Goal: Task Accomplishment & Management: Complete application form

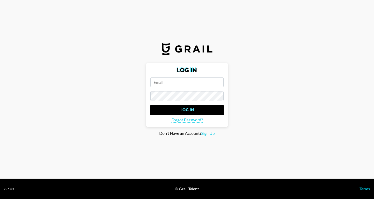
click at [190, 83] on input "email" at bounding box center [186, 82] width 73 height 10
click at [206, 132] on span "Sign Up" at bounding box center [207, 133] width 13 height 5
type input "Sign Up"
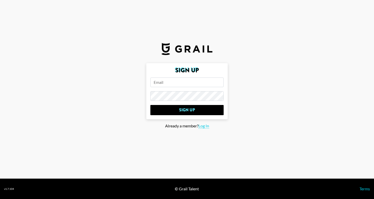
click at [168, 82] on input "email" at bounding box center [186, 82] width 73 height 10
click at [175, 81] on input "v" at bounding box center [186, 82] width 73 height 10
paste input "[EMAIL_ADDRESS][DOMAIN_NAME]"
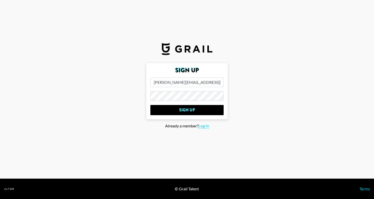
type input "[PERSON_NAME][EMAIL_ADDRESS][DOMAIN_NAME]"
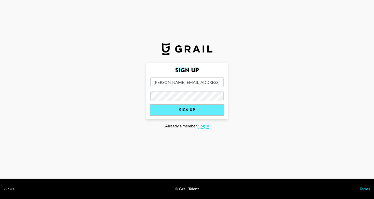
click at [180, 113] on input "Sign Up" at bounding box center [186, 110] width 73 height 10
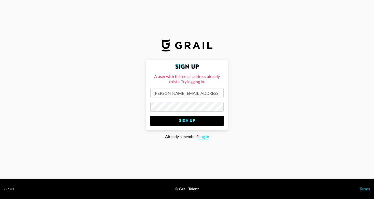
click at [202, 85] on form "Sign Up A user with this email address already exists. Try logging in. [PERSON_…" at bounding box center [186, 95] width 81 height 70
click at [202, 92] on input "[PERSON_NAME][EMAIL_ADDRESS][DOMAIN_NAME]" at bounding box center [186, 93] width 73 height 10
click at [202, 137] on span "Log In" at bounding box center [204, 136] width 11 height 5
type input "Log In"
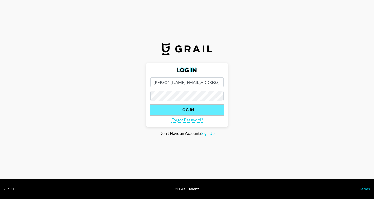
click at [188, 108] on input "Log In" at bounding box center [186, 110] width 73 height 10
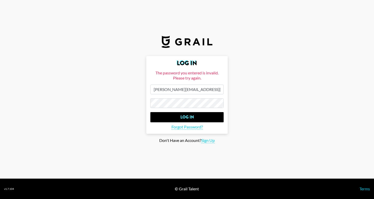
click at [195, 94] on input "[PERSON_NAME][EMAIL_ADDRESS][DOMAIN_NAME]" at bounding box center [186, 90] width 73 height 10
click at [194, 127] on span "Forgot Password?" at bounding box center [187, 126] width 31 height 5
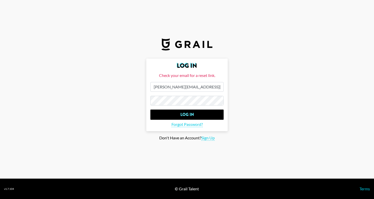
click at [201, 95] on form "Log In Check your email for a reset link. [PERSON_NAME][EMAIL_ADDRESS][DOMAIN_N…" at bounding box center [186, 95] width 81 height 73
click at [203, 86] on input "[PERSON_NAME][EMAIL_ADDRESS][DOMAIN_NAME]" at bounding box center [186, 87] width 73 height 10
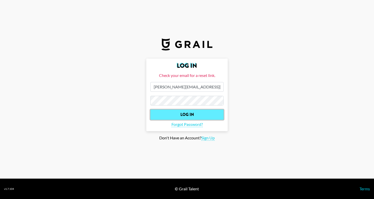
click at [192, 112] on input "Log In" at bounding box center [186, 114] width 73 height 10
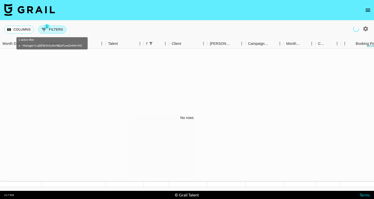
click at [52, 29] on button "1 Filters" at bounding box center [52, 29] width 28 height 8
select select "managerIds"
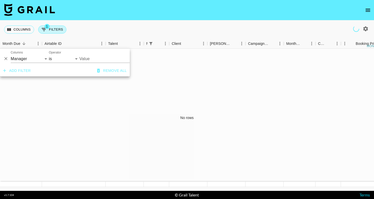
click at [52, 29] on button "1 Filters" at bounding box center [52, 29] width 28 height 8
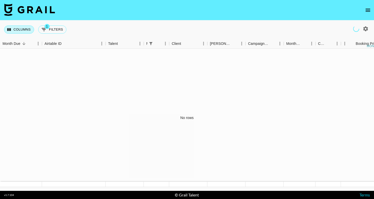
click at [22, 29] on button "Columns" at bounding box center [19, 29] width 30 height 8
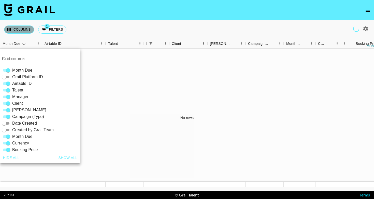
click at [22, 29] on button "Columns" at bounding box center [19, 29] width 30 height 8
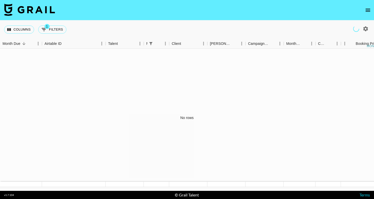
click at [139, 94] on div "No rows" at bounding box center [187, 118] width 374 height 138
click at [367, 9] on icon "open drawer" at bounding box center [368, 10] width 6 height 6
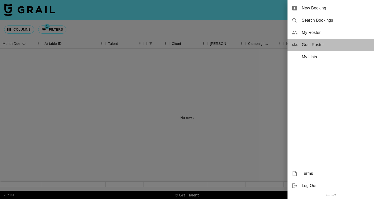
click at [311, 49] on div "Grail Roster" at bounding box center [331, 45] width 87 height 12
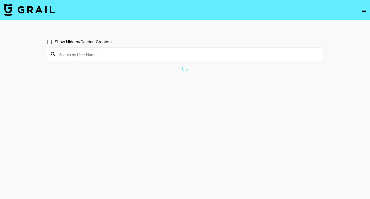
click at [368, 9] on button "open drawer" at bounding box center [364, 10] width 10 height 10
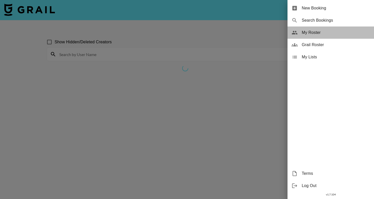
click at [314, 31] on span "My Roster" at bounding box center [336, 33] width 68 height 6
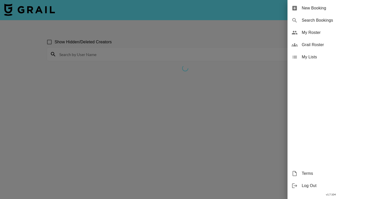
click at [350, 11] on span "New Booking" at bounding box center [336, 8] width 68 height 6
